Goal: Navigation & Orientation: Find specific page/section

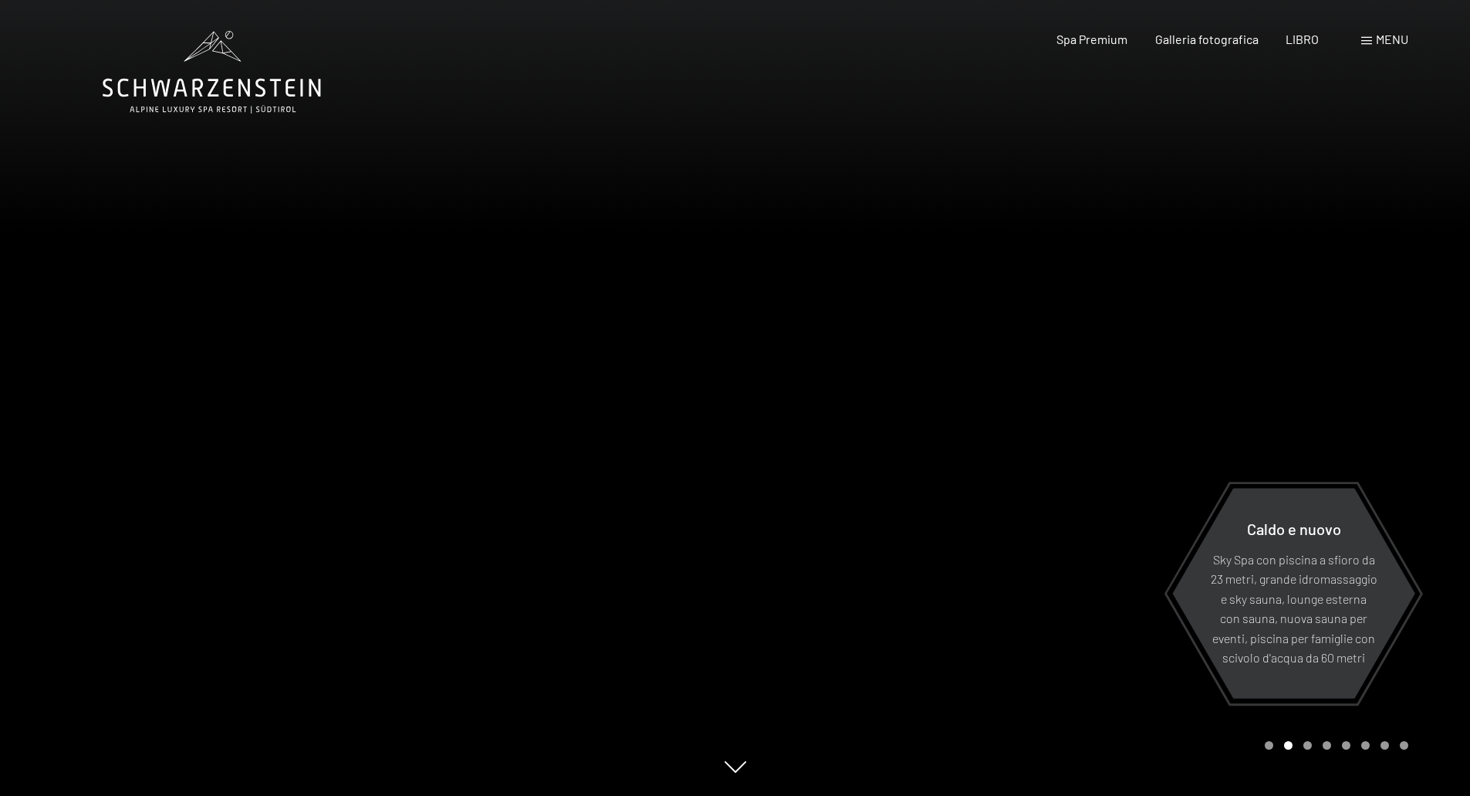
click at [1391, 36] on font "menu" at bounding box center [1392, 39] width 32 height 15
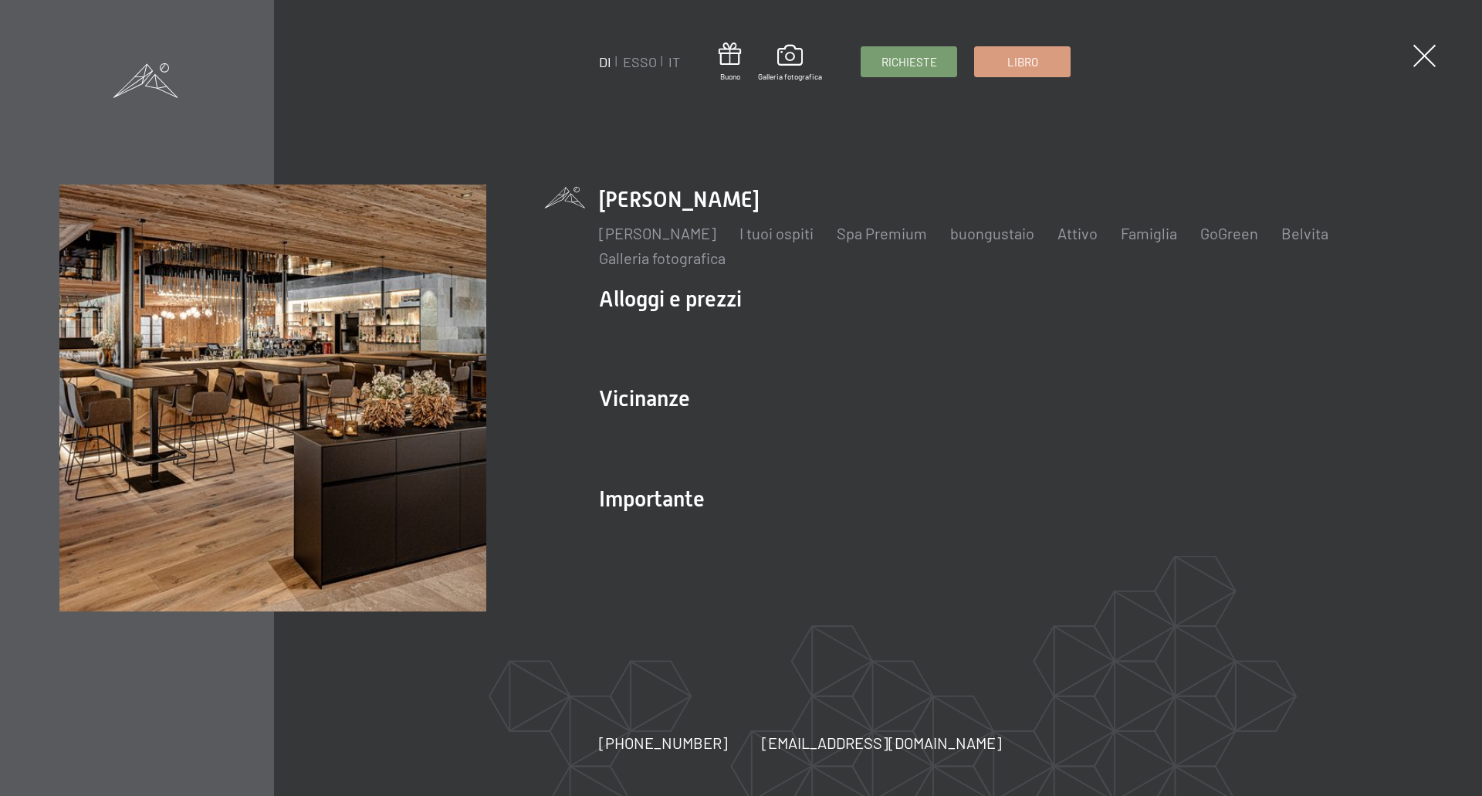
click at [1427, 51] on span at bounding box center [1424, 56] width 22 height 22
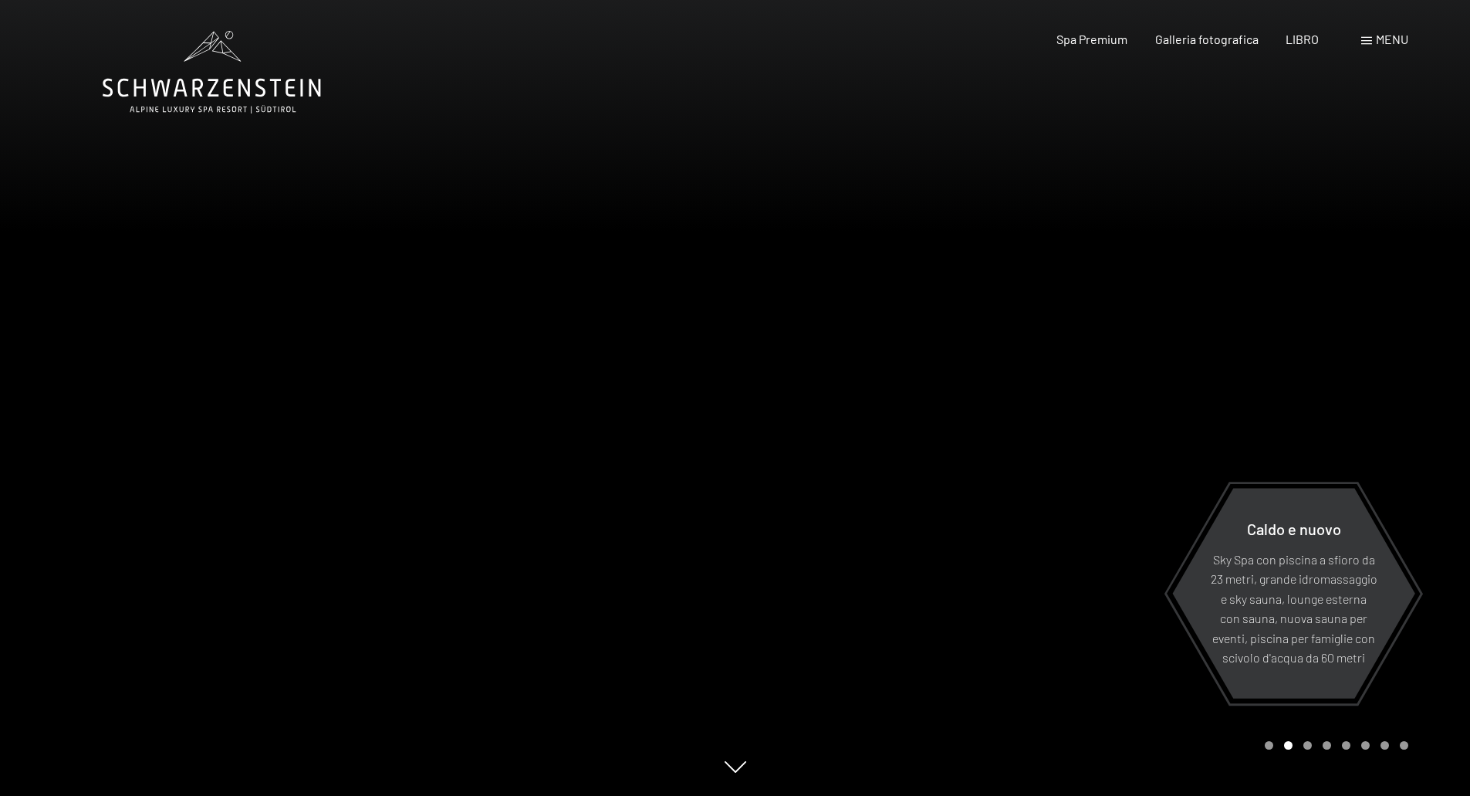
click at [1391, 35] on font "menu" at bounding box center [1392, 39] width 32 height 15
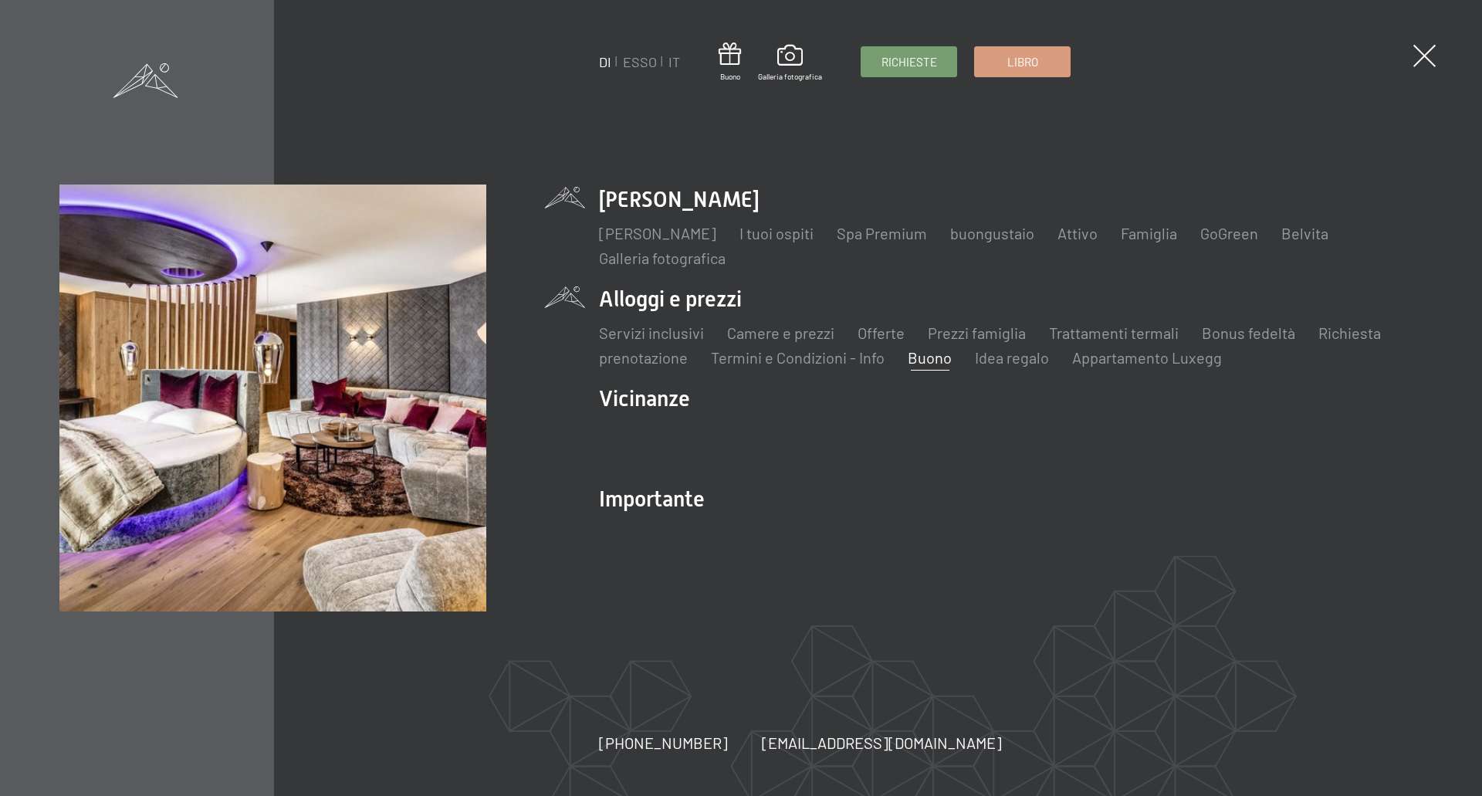
click at [922, 364] on font "Buono" at bounding box center [930, 357] width 44 height 19
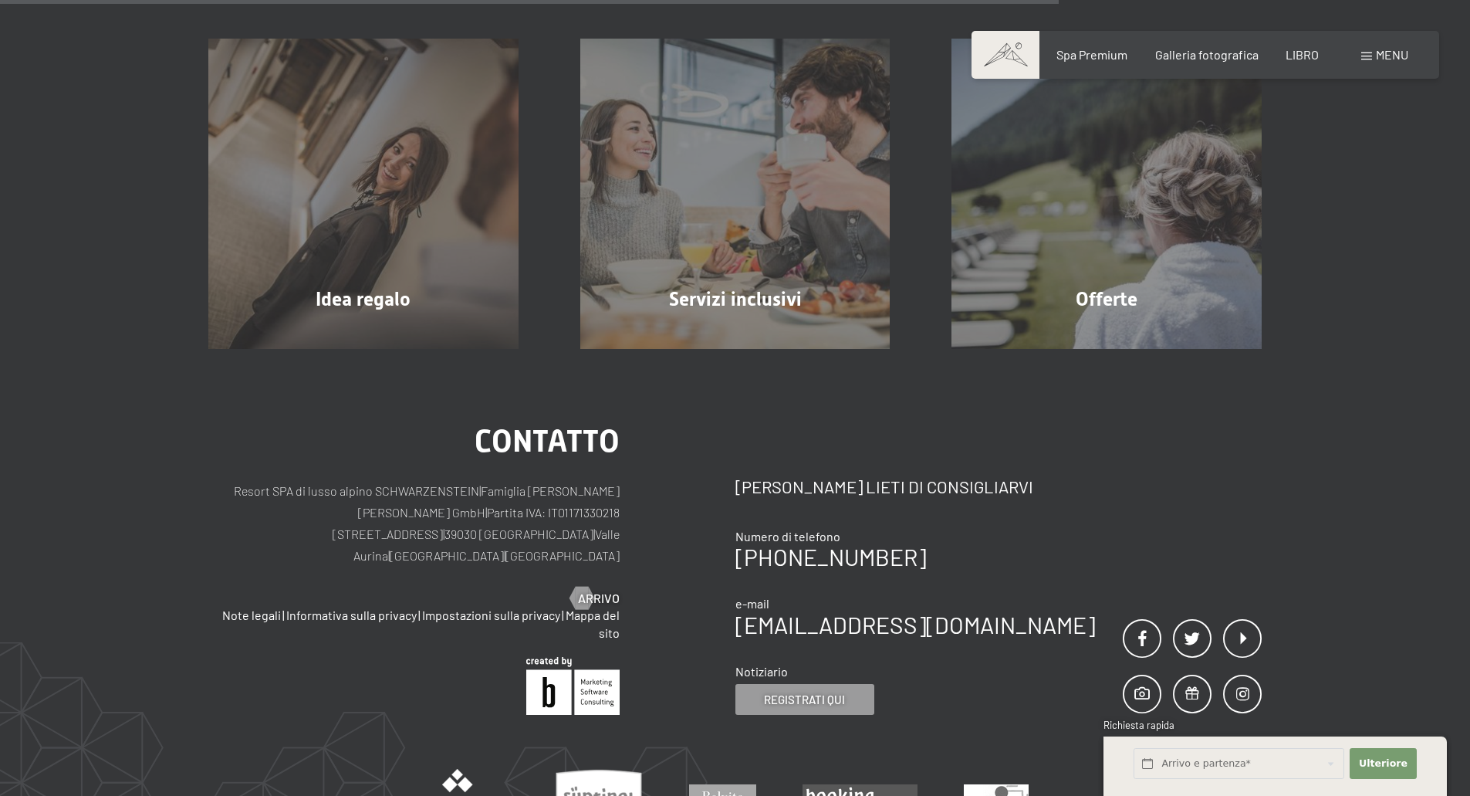
scroll to position [1073, 0]
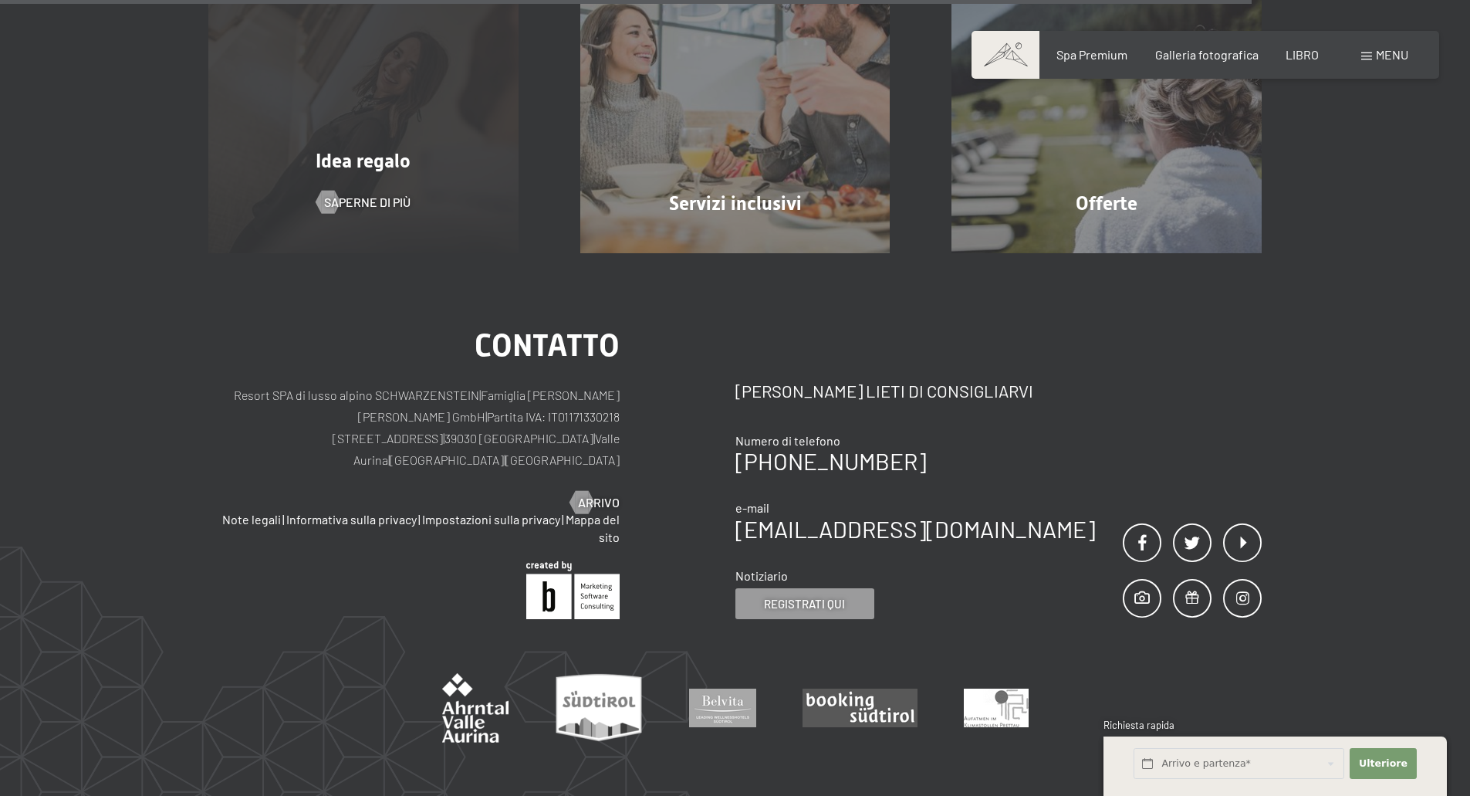
click at [198, 164] on div "Idea regalo" at bounding box center [363, 160] width 372 height 27
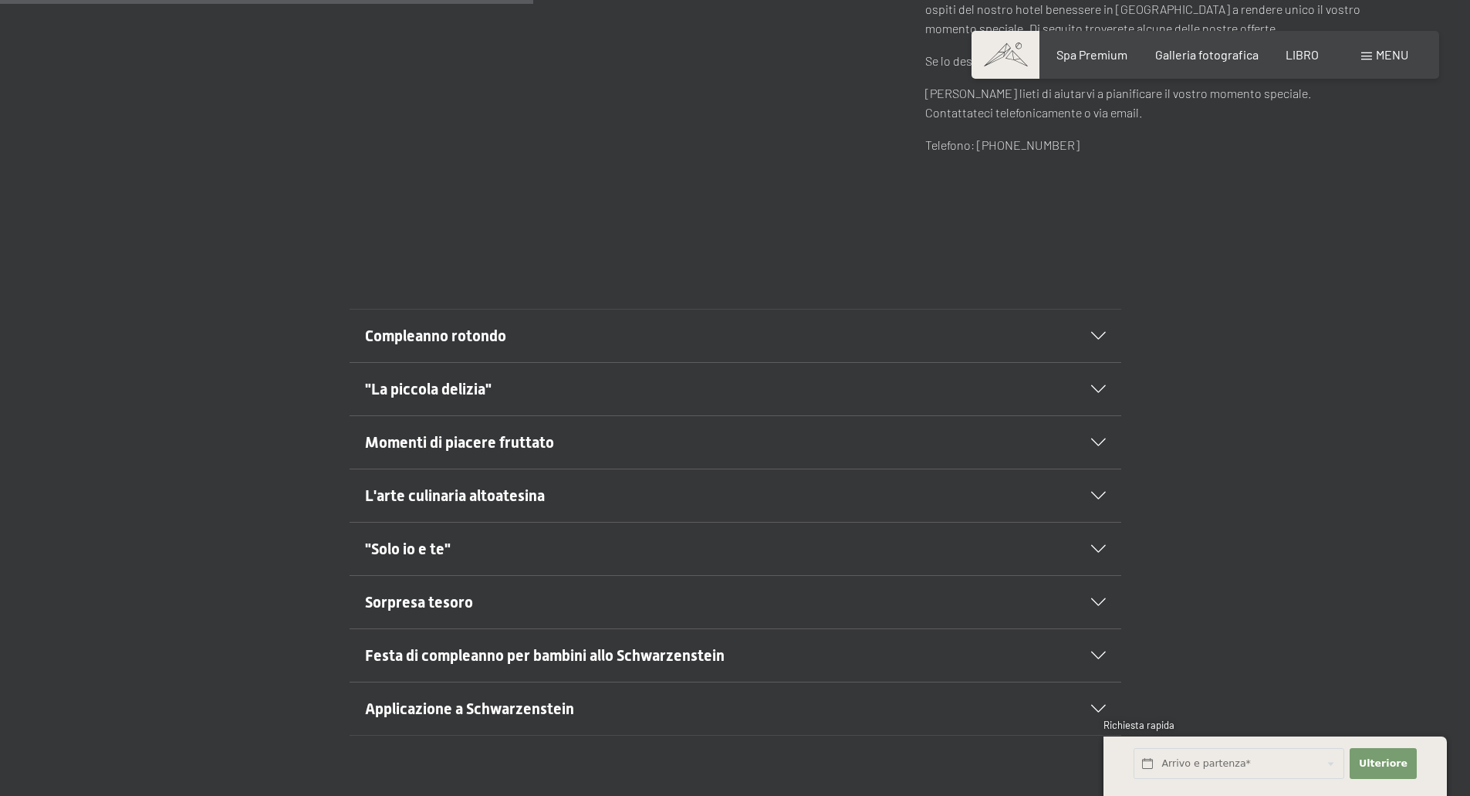
scroll to position [695, 0]
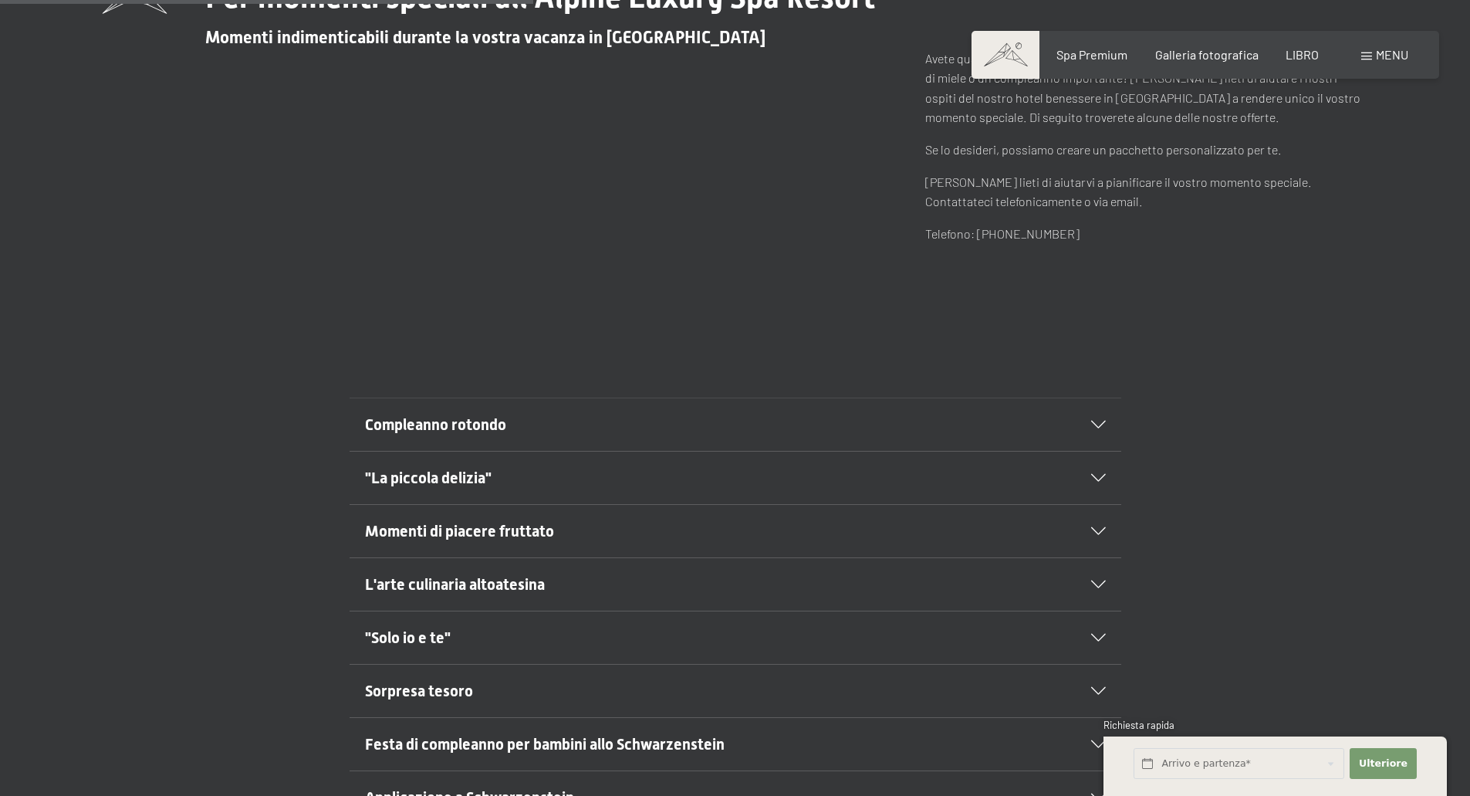
click at [1124, 46] on div "Libro Richieste Spa Premium Galleria fotografica LIBRO menu DI ESSO IT Buono Ga…" at bounding box center [1205, 54] width 406 height 17
click at [1110, 49] on div "Libro Richieste Spa Premium Galleria fotografica LIBRO menu DI ESSO IT Buono Ga…" at bounding box center [1205, 54] width 406 height 17
click at [1112, 53] on font "Spa Premium" at bounding box center [1091, 52] width 71 height 15
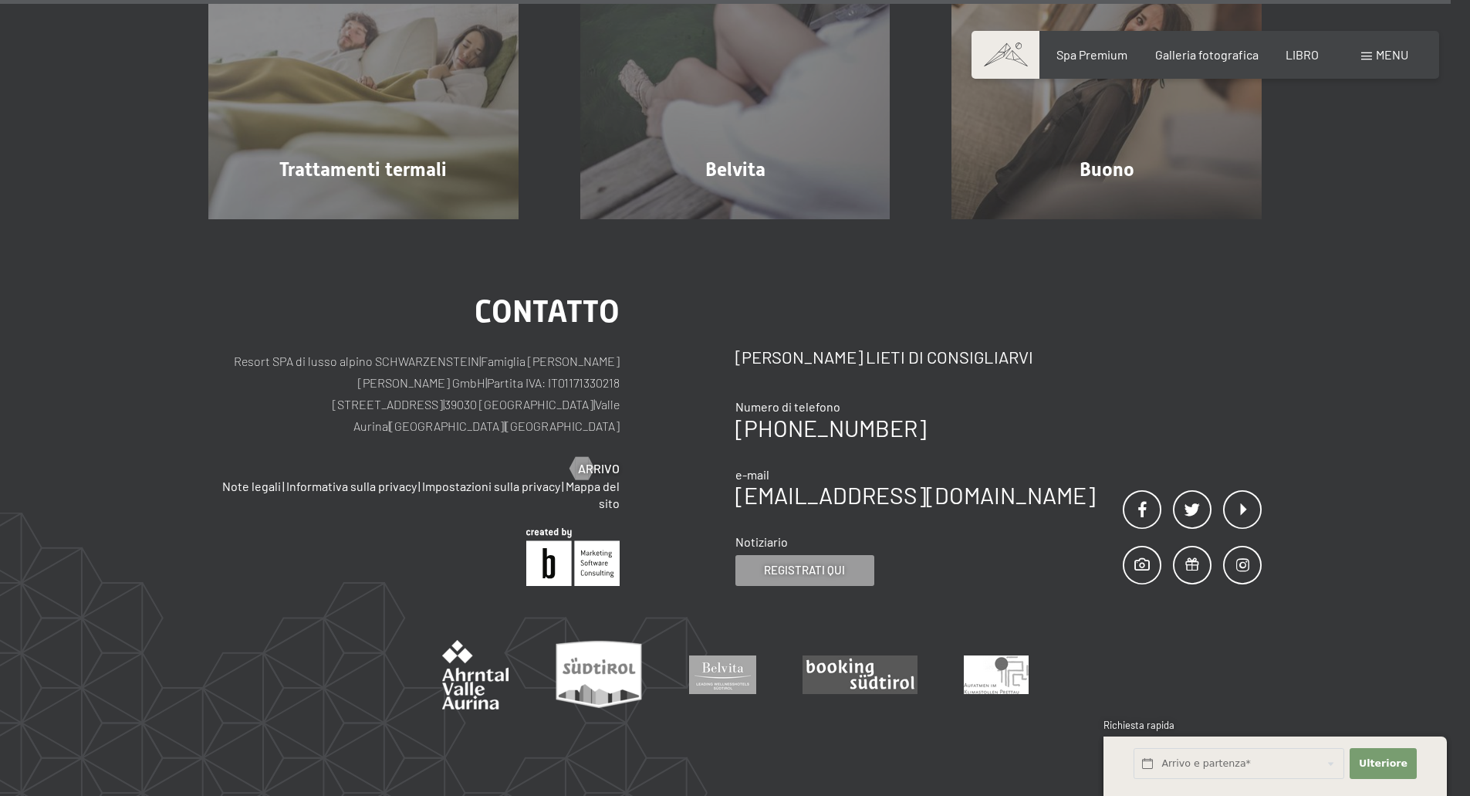
scroll to position [10108, 0]
